Goal: Task Accomplishment & Management: Use online tool/utility

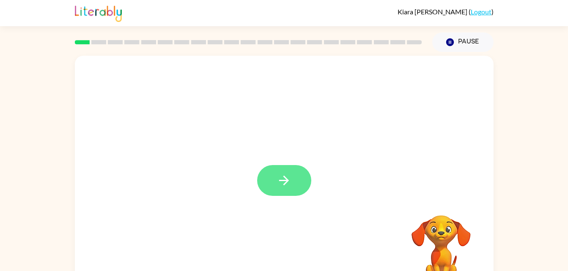
click at [293, 182] on button "button" at bounding box center [284, 180] width 54 height 31
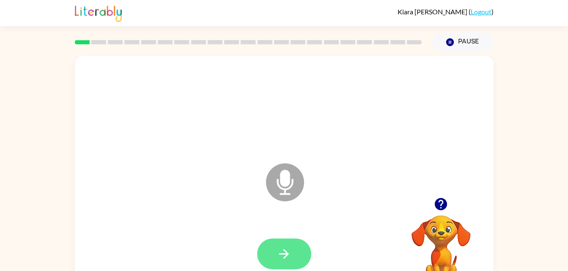
click at [295, 248] on button "button" at bounding box center [284, 254] width 54 height 31
click at [267, 249] on button "button" at bounding box center [284, 254] width 54 height 31
click at [286, 240] on button "button" at bounding box center [284, 254] width 54 height 31
click at [284, 253] on icon "button" at bounding box center [283, 254] width 15 height 15
click at [268, 251] on button "button" at bounding box center [284, 254] width 54 height 31
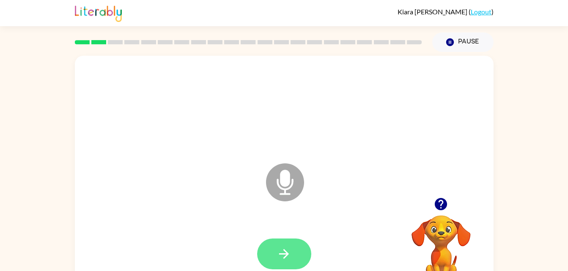
click at [281, 257] on icon "button" at bounding box center [283, 254] width 15 height 15
click at [293, 260] on button "button" at bounding box center [284, 254] width 54 height 31
click at [282, 253] on icon "button" at bounding box center [283, 254] width 15 height 15
click at [282, 101] on div at bounding box center [284, 107] width 402 height 69
click at [277, 265] on button "button" at bounding box center [284, 254] width 54 height 31
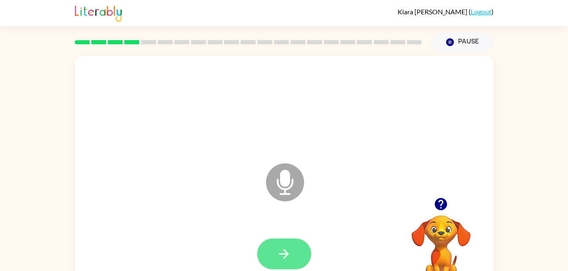
click at [287, 243] on button "button" at bounding box center [284, 254] width 54 height 31
click at [288, 245] on button "button" at bounding box center [284, 254] width 54 height 31
click at [287, 242] on button "button" at bounding box center [284, 254] width 54 height 31
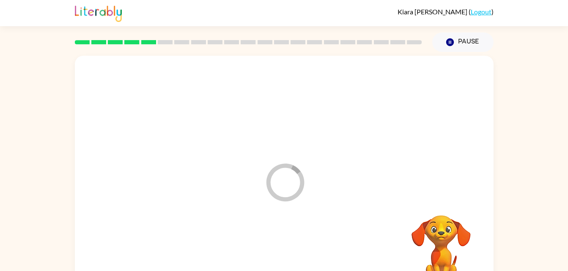
click at [298, 254] on div at bounding box center [284, 254] width 402 height 69
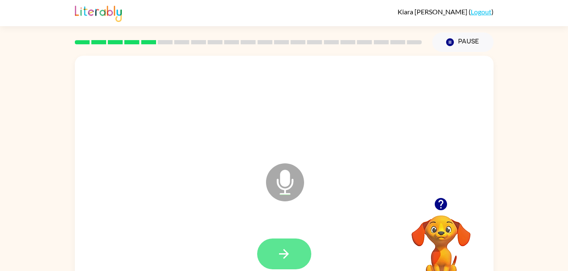
click at [294, 242] on button "button" at bounding box center [284, 254] width 54 height 31
click at [297, 248] on div at bounding box center [284, 254] width 54 height 31
click at [298, 254] on button "button" at bounding box center [284, 254] width 54 height 31
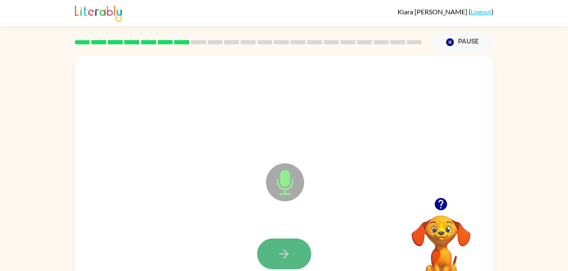
click at [268, 254] on button "button" at bounding box center [284, 254] width 54 height 31
click at [284, 245] on button "button" at bounding box center [284, 254] width 54 height 31
click at [282, 224] on icon "Microphone The Microphone is here when it is your turn to talk" at bounding box center [327, 192] width 127 height 63
click at [273, 250] on button "button" at bounding box center [284, 254] width 54 height 31
click at [267, 254] on button "button" at bounding box center [284, 254] width 54 height 31
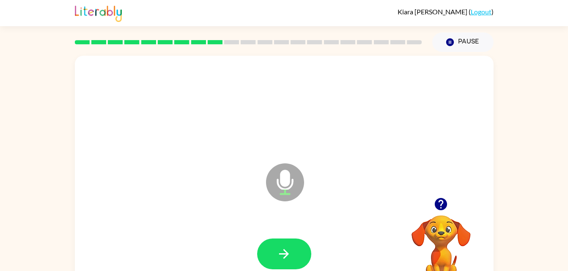
click at [267, 254] on button "button" at bounding box center [284, 254] width 54 height 31
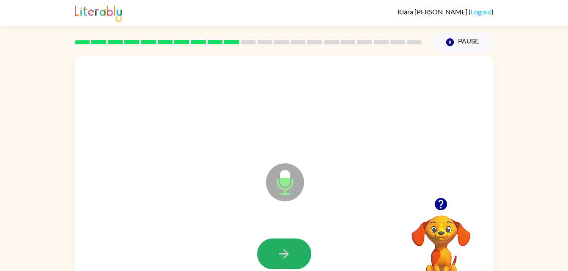
click at [267, 254] on button "button" at bounding box center [284, 254] width 54 height 31
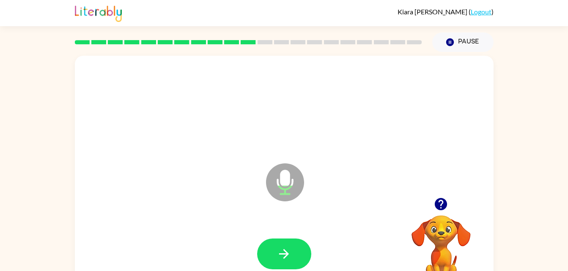
click at [267, 254] on button "button" at bounding box center [284, 254] width 54 height 31
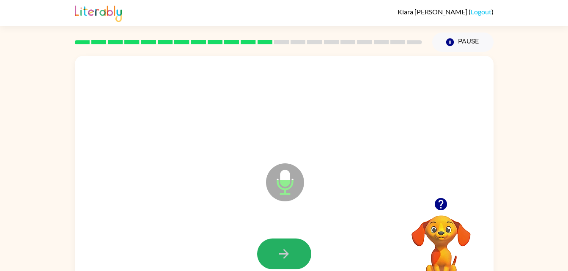
click at [267, 254] on button "button" at bounding box center [284, 254] width 54 height 31
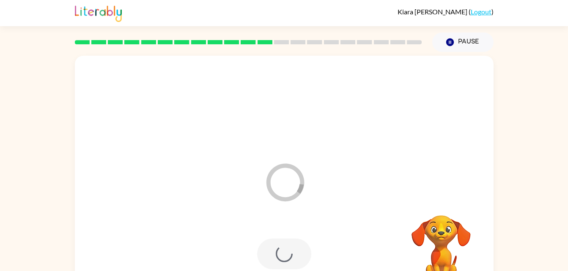
click at [267, 254] on div at bounding box center [284, 254] width 54 height 31
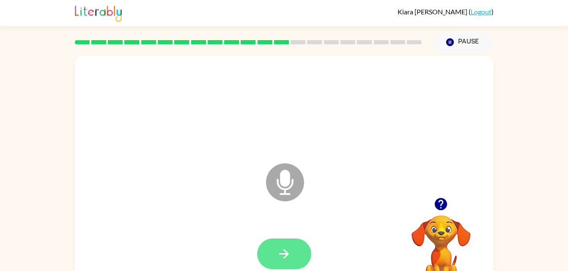
click at [294, 254] on button "button" at bounding box center [284, 254] width 54 height 31
click at [267, 254] on button "button" at bounding box center [284, 254] width 54 height 31
click at [296, 251] on button "button" at bounding box center [284, 254] width 54 height 31
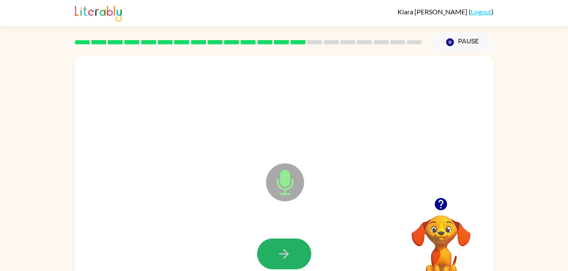
click at [296, 251] on button "button" at bounding box center [284, 254] width 54 height 31
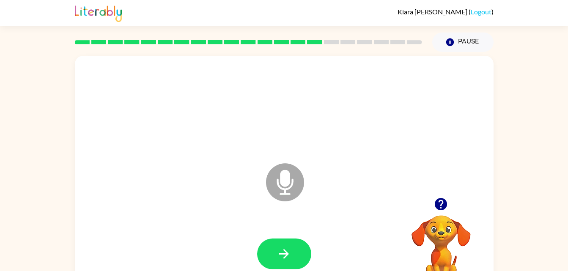
click at [225, 33] on div at bounding box center [248, 42] width 357 height 30
click at [284, 244] on button "button" at bounding box center [284, 254] width 54 height 31
click at [286, 249] on icon "button" at bounding box center [283, 254] width 15 height 15
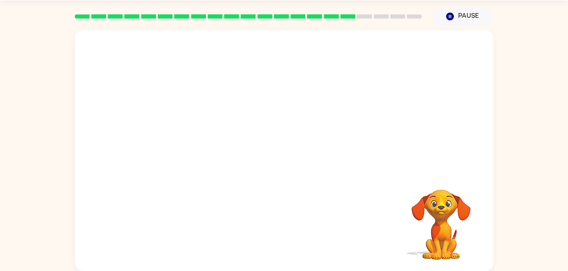
scroll to position [25, 0]
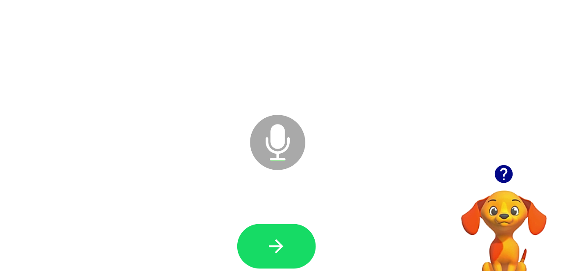
click at [293, 122] on icon at bounding box center [284, 138] width 21 height 63
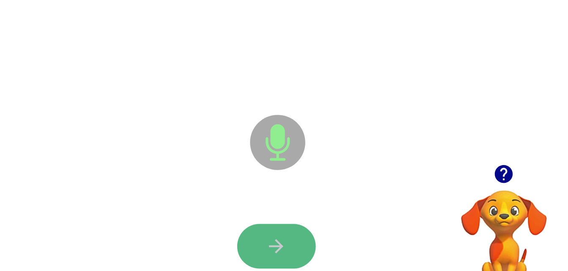
click at [294, 223] on button "button" at bounding box center [284, 228] width 54 height 31
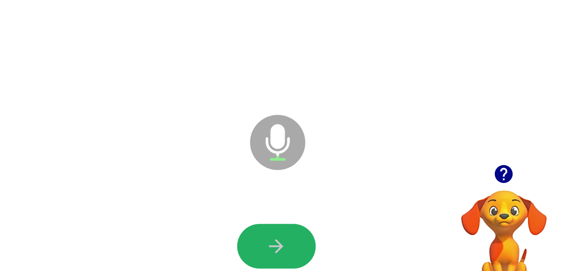
click at [294, 223] on button "button" at bounding box center [284, 228] width 54 height 31
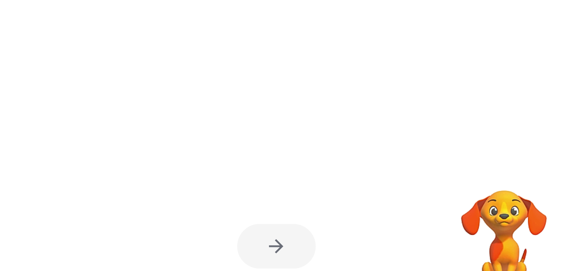
click at [286, 224] on div at bounding box center [284, 228] width 54 height 31
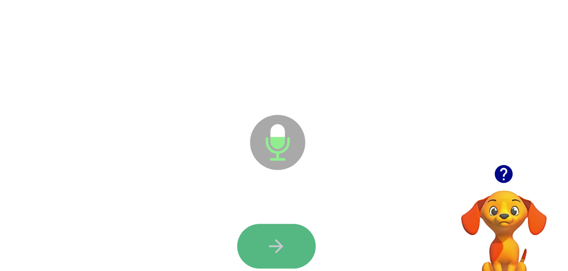
click at [301, 223] on button "button" at bounding box center [284, 228] width 54 height 31
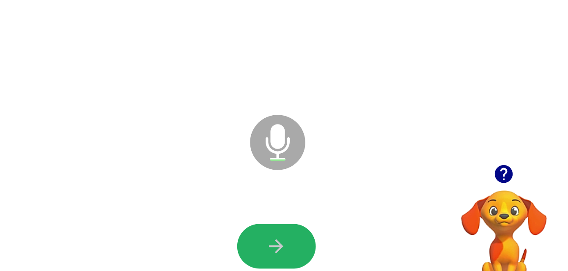
click at [301, 223] on button "button" at bounding box center [284, 228] width 54 height 31
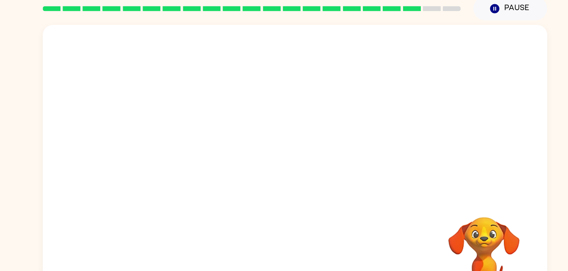
scroll to position [0, 0]
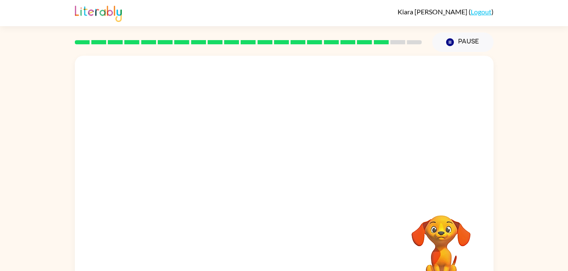
click at [385, 160] on div at bounding box center [263, 161] width 361 height 30
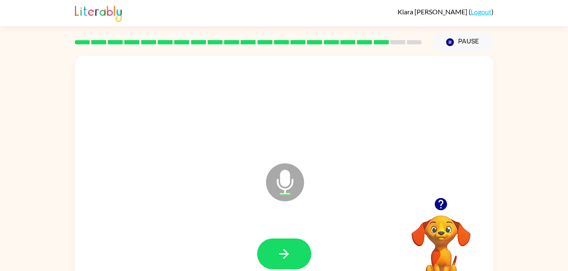
click at [385, 93] on div at bounding box center [284, 107] width 402 height 69
click at [423, 185] on div "Microphone The Microphone is here when it is your turn to talk" at bounding box center [284, 176] width 418 height 241
click at [336, 112] on div at bounding box center [284, 107] width 402 height 69
click at [286, 240] on button "button" at bounding box center [284, 254] width 54 height 31
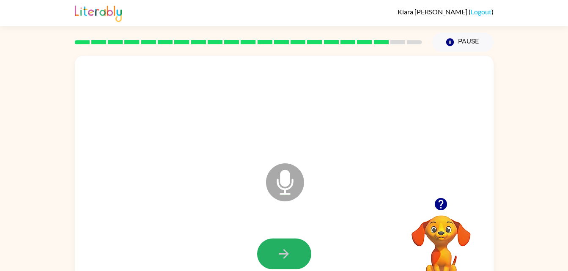
click at [286, 240] on button "button" at bounding box center [284, 254] width 54 height 31
click at [286, 242] on button "button" at bounding box center [284, 254] width 54 height 31
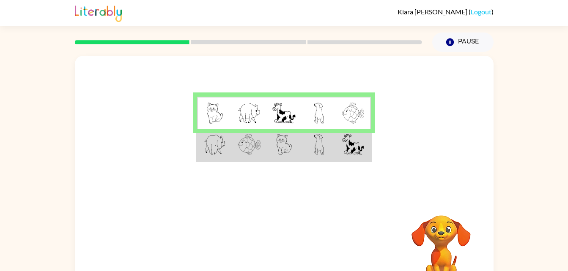
click at [270, 108] on td at bounding box center [283, 113] width 35 height 33
click at [260, 145] on img at bounding box center [249, 144] width 23 height 21
click at [254, 152] on img at bounding box center [249, 144] width 23 height 21
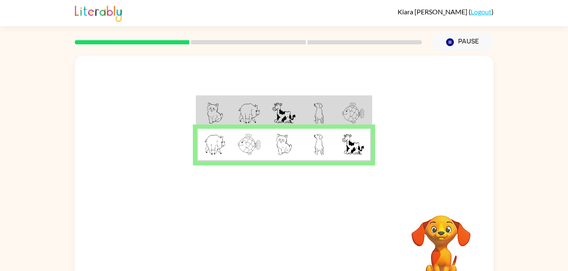
click at [256, 155] on img at bounding box center [249, 144] width 23 height 21
click at [170, 38] on div at bounding box center [248, 42] width 357 height 30
click at [287, 265] on button "button" at bounding box center [284, 249] width 54 height 31
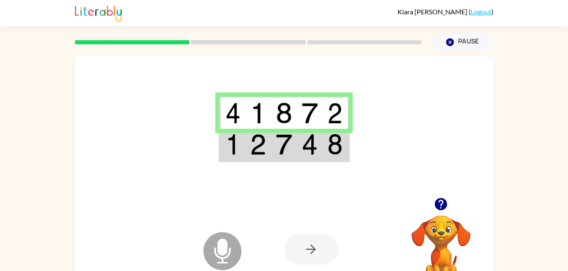
click at [284, 147] on img at bounding box center [284, 144] width 16 height 21
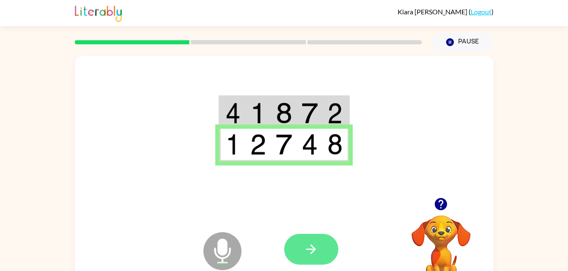
click at [317, 258] on button "button" at bounding box center [311, 249] width 54 height 31
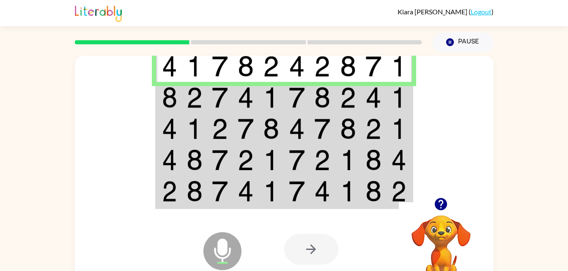
click at [192, 75] on img at bounding box center [194, 66] width 16 height 21
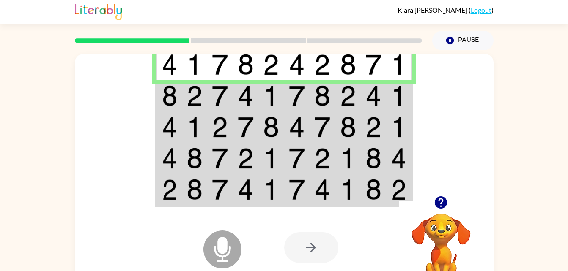
click at [296, 106] on img at bounding box center [297, 95] width 16 height 21
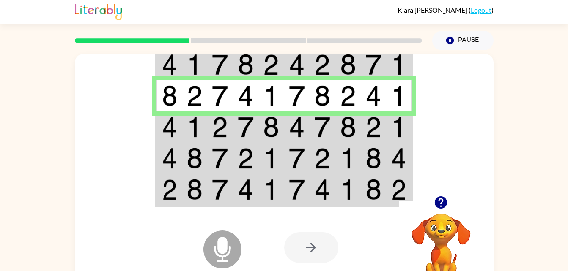
click at [293, 126] on img at bounding box center [297, 127] width 16 height 21
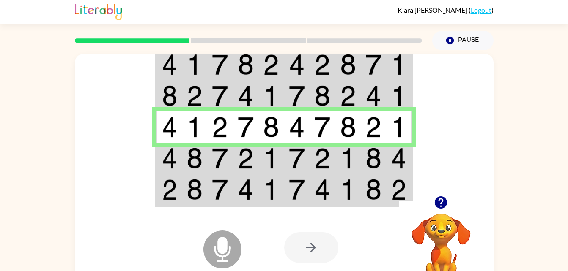
click at [224, 172] on td at bounding box center [220, 158] width 26 height 31
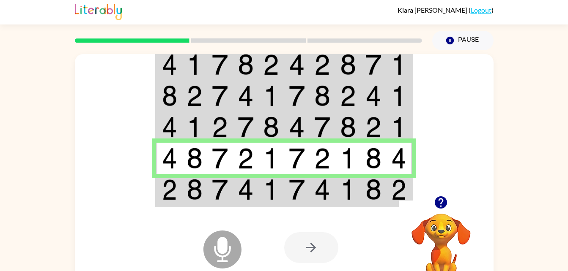
click at [272, 193] on img at bounding box center [271, 189] width 16 height 21
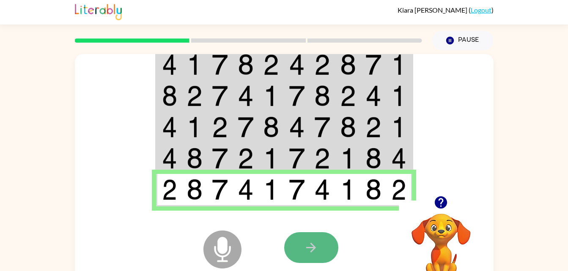
click at [312, 238] on button "button" at bounding box center [311, 247] width 54 height 31
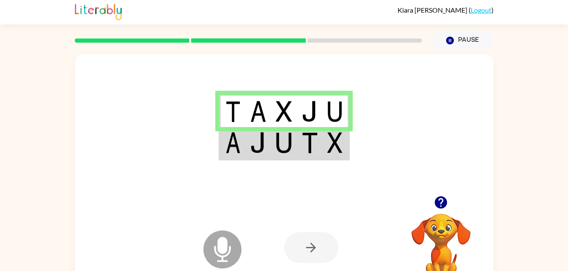
click at [365, 33] on div at bounding box center [248, 41] width 357 height 30
click at [401, 32] on div at bounding box center [248, 41] width 357 height 30
click at [237, 141] on img at bounding box center [232, 142] width 15 height 21
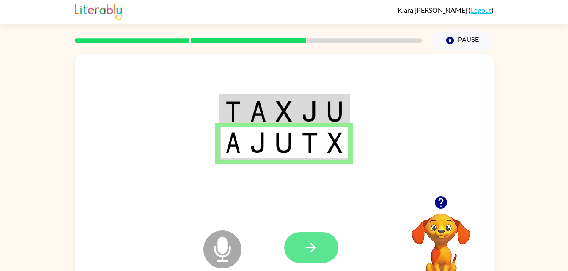
click at [314, 244] on icon "button" at bounding box center [310, 247] width 15 height 15
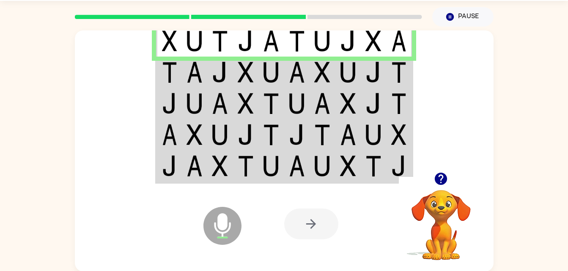
scroll to position [26, 0]
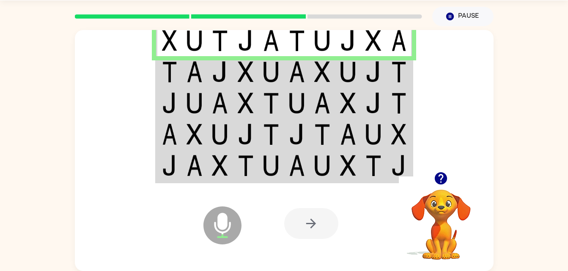
click at [382, 16] on rect at bounding box center [364, 16] width 115 height 4
click at [224, 242] on icon at bounding box center [222, 226] width 38 height 38
click at [321, 213] on div at bounding box center [311, 223] width 54 height 31
click at [326, 231] on div at bounding box center [311, 223] width 54 height 31
click at [302, 226] on div at bounding box center [311, 223] width 54 height 31
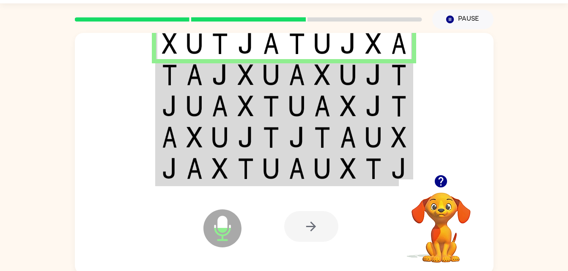
scroll to position [22, 0]
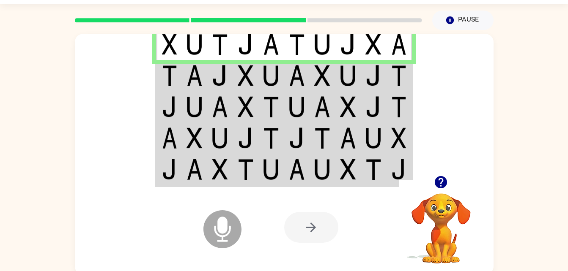
click at [218, 81] on img at bounding box center [220, 75] width 16 height 21
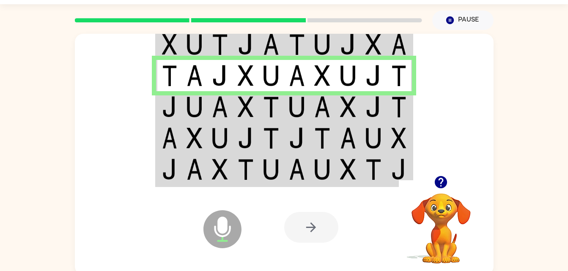
click at [380, 55] on td at bounding box center [374, 44] width 26 height 33
click at [374, 35] on img at bounding box center [373, 44] width 16 height 21
click at [375, 47] on img at bounding box center [373, 44] width 16 height 21
click at [286, 180] on div at bounding box center [346, 227] width 125 height 95
click at [319, 170] on img at bounding box center [322, 169] width 16 height 21
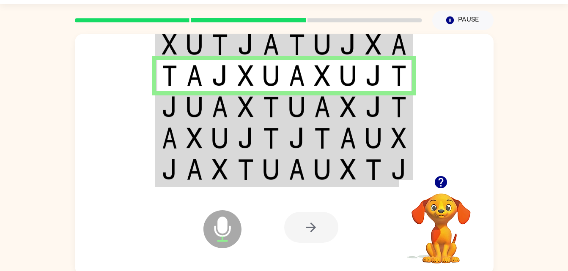
click at [333, 171] on td at bounding box center [322, 170] width 26 height 33
click at [385, 106] on td at bounding box center [374, 106] width 26 height 31
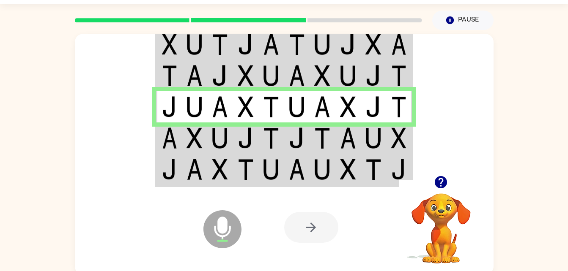
click at [388, 156] on td at bounding box center [399, 170] width 26 height 33
click at [385, 147] on td at bounding box center [374, 138] width 26 height 31
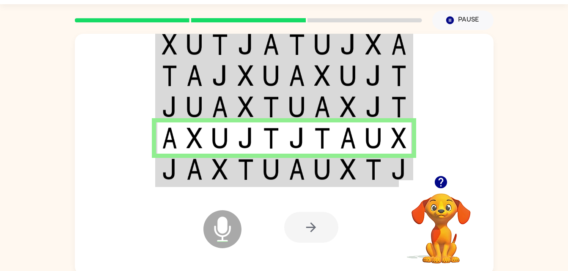
click at [378, 174] on img at bounding box center [373, 169] width 16 height 21
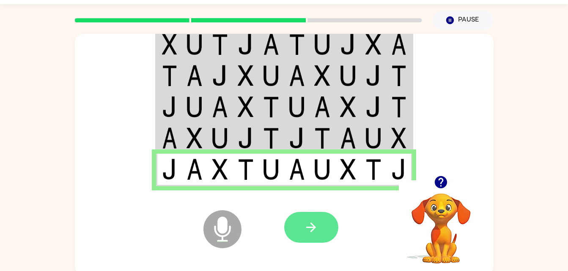
click at [327, 232] on button "button" at bounding box center [311, 227] width 54 height 31
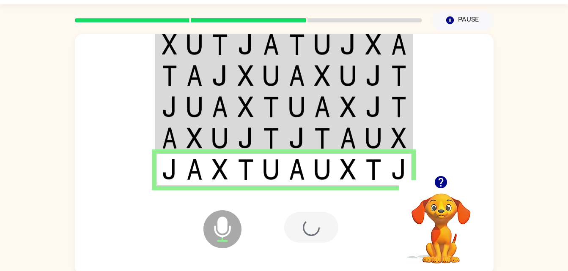
click at [291, 238] on div at bounding box center [311, 227] width 54 height 31
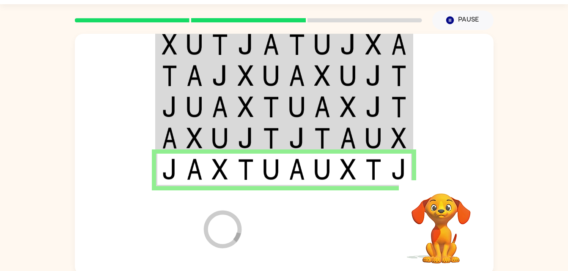
scroll to position [11, 0]
